Goal: Use online tool/utility: Use online tool/utility

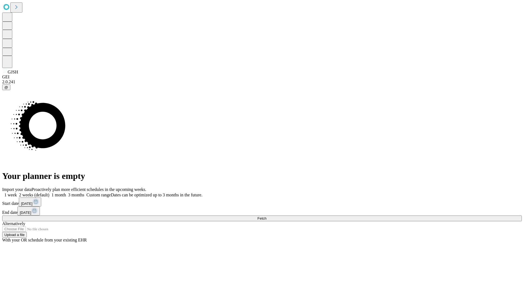
click at [267, 216] on span "Fetch" at bounding box center [262, 218] width 9 height 4
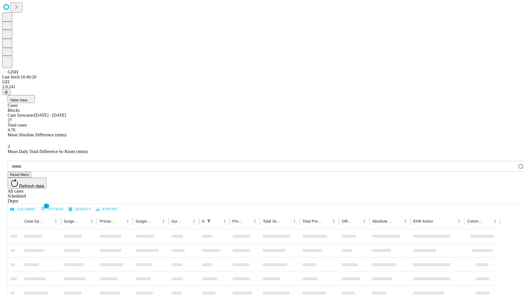
click at [27, 98] on span "Table View" at bounding box center [18, 100] width 17 height 4
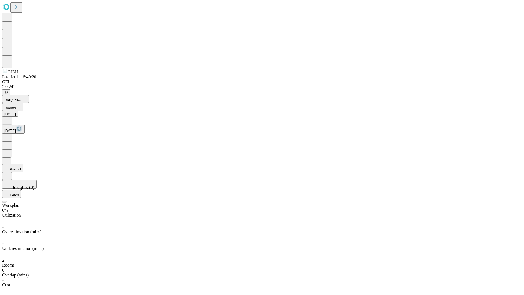
click at [23, 164] on button "Predict" at bounding box center [12, 168] width 21 height 8
